Goal: Task Accomplishment & Management: Manage account settings

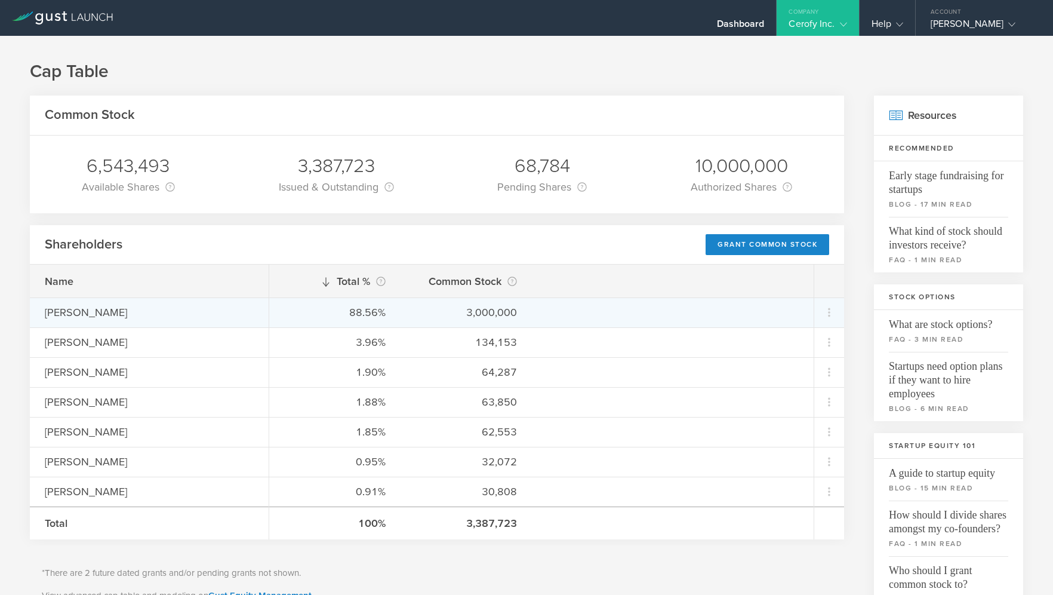
scroll to position [509, 0]
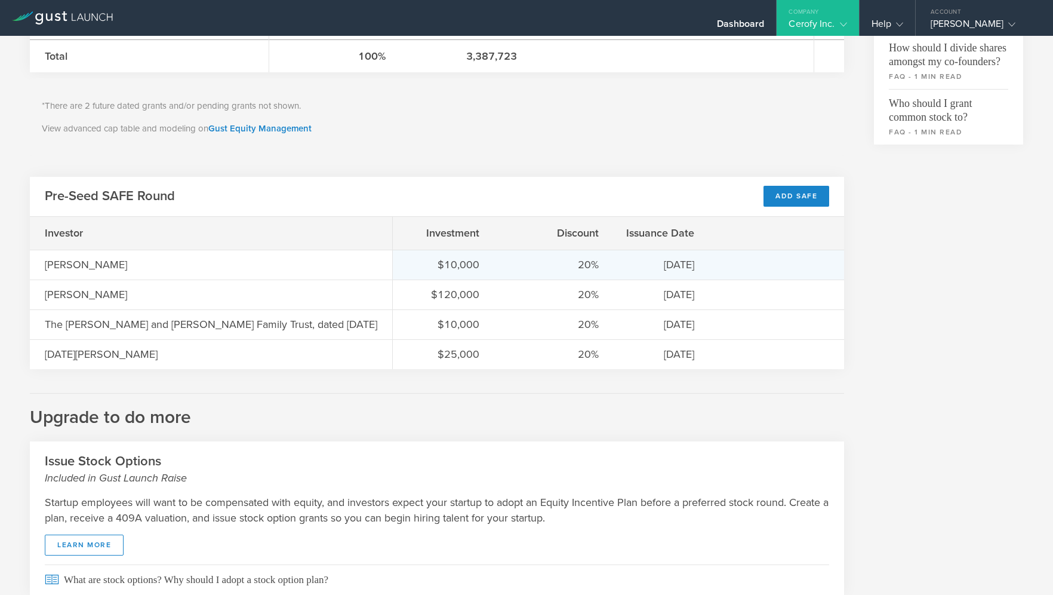
scroll to position [509, 0]
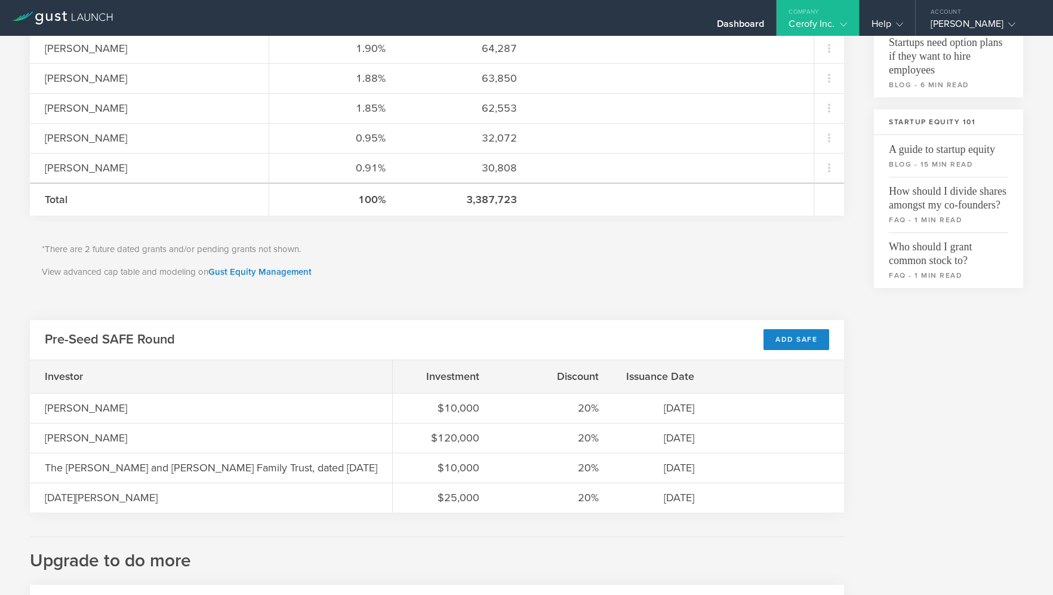
scroll to position [509, 0]
